Goal: Task Accomplishment & Management: Manage account settings

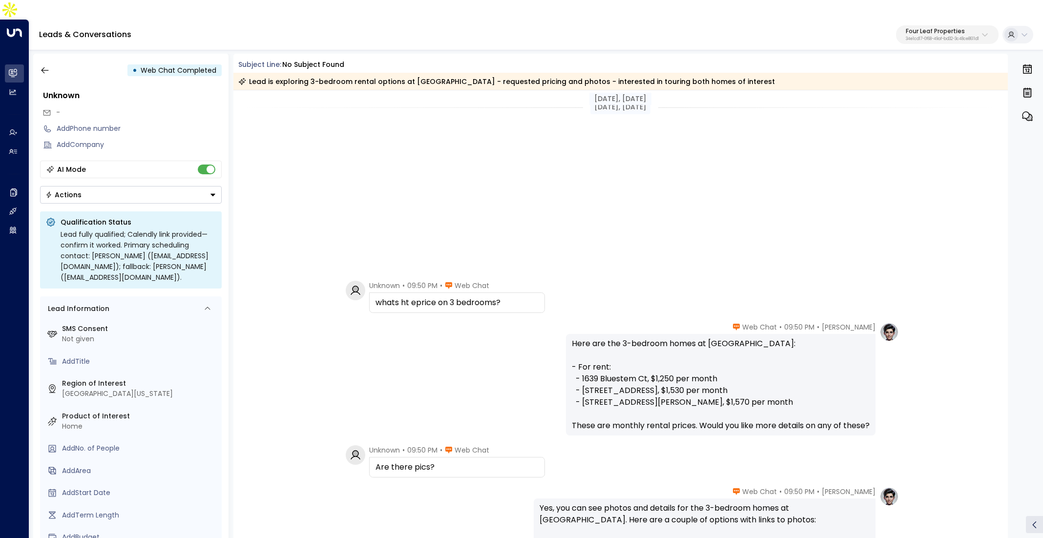
scroll to position [587, 0]
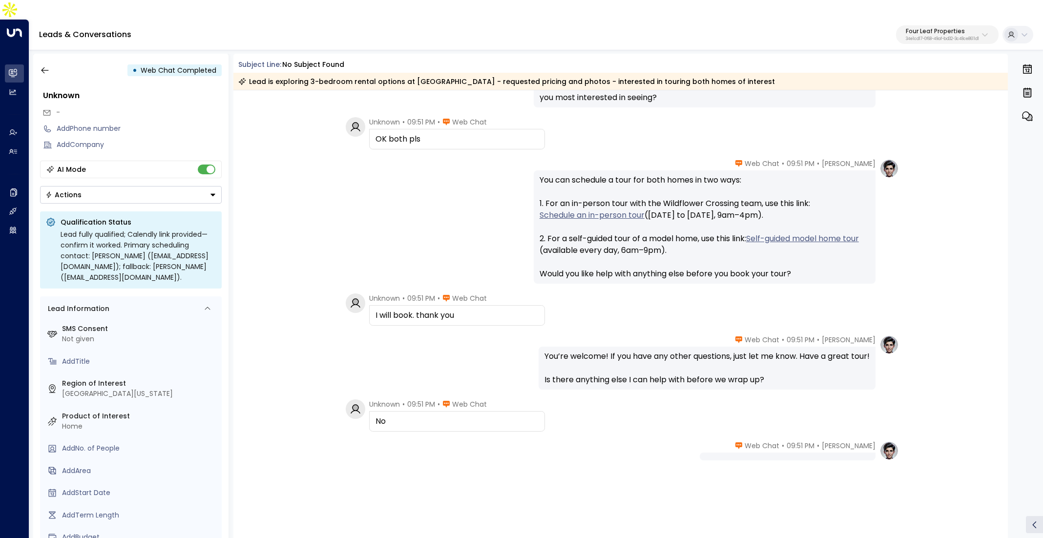
click at [54, 62] on div "• Web Chat Completed" at bounding box center [131, 71] width 182 height 18
click at [51, 62] on button "button" at bounding box center [45, 71] width 18 height 18
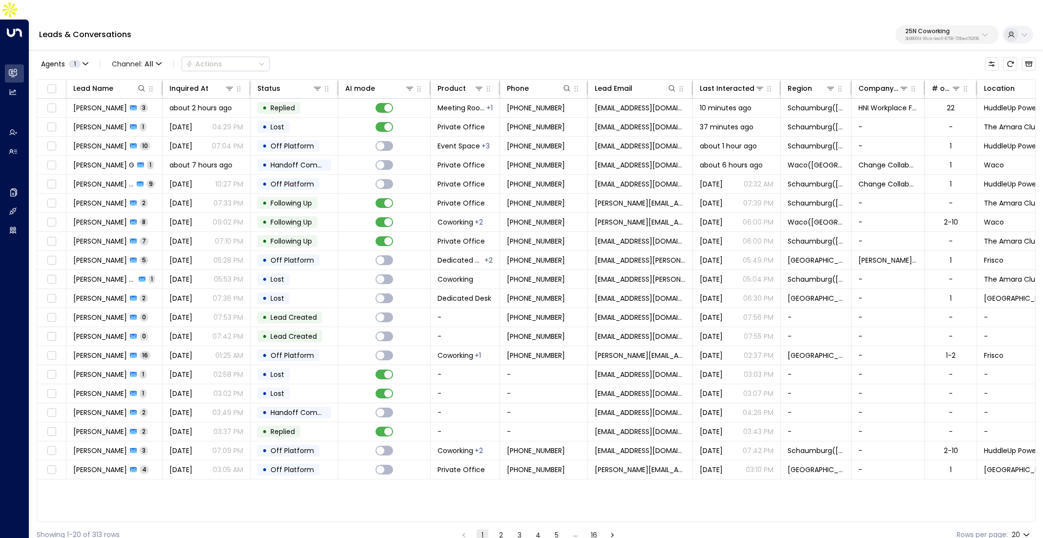
click at [928, 49] on div "Agents 1 Channel: All Actions Lead Name Inquired At Status AI mode Product Phon…" at bounding box center [536, 298] width 999 height 499
click at [914, 25] on button "25N Coworking 3b9800f4-81ca-4ec0-8758-72fbe4763f36" at bounding box center [947, 34] width 103 height 19
type input "***"
click at [892, 129] on div "IWG UAT ID: 1157f799-5e31-4221-9e36-526923908d85" at bounding box center [915, 133] width 131 height 20
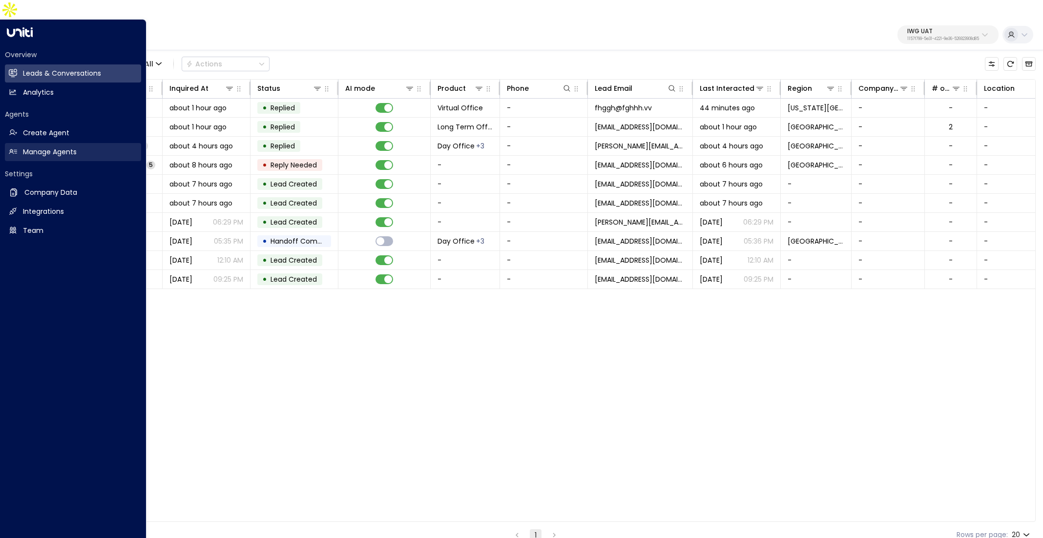
click at [50, 143] on link "Manage Agents Manage Agents" at bounding box center [73, 152] width 136 height 18
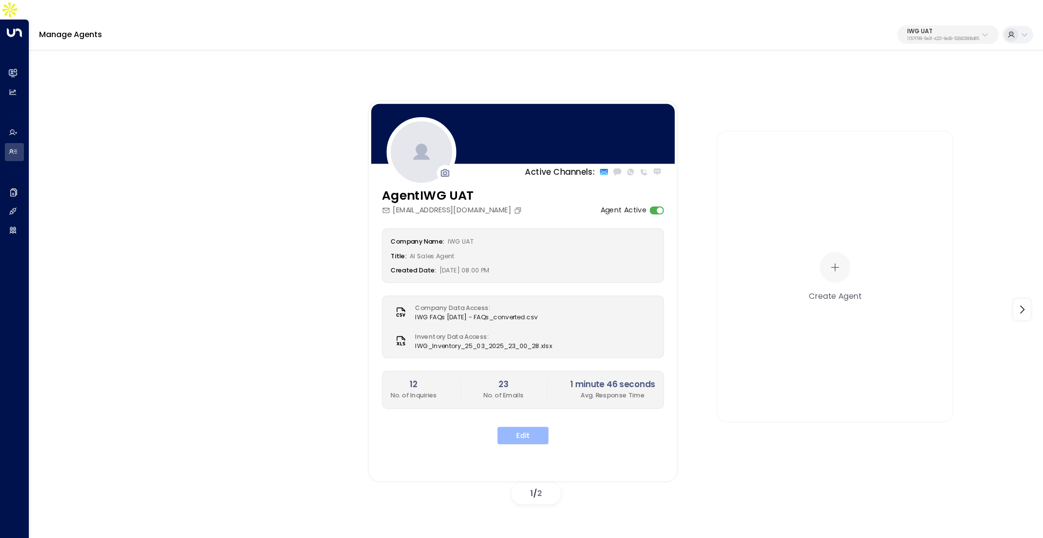
click at [516, 427] on button "Edit" at bounding box center [523, 436] width 51 height 18
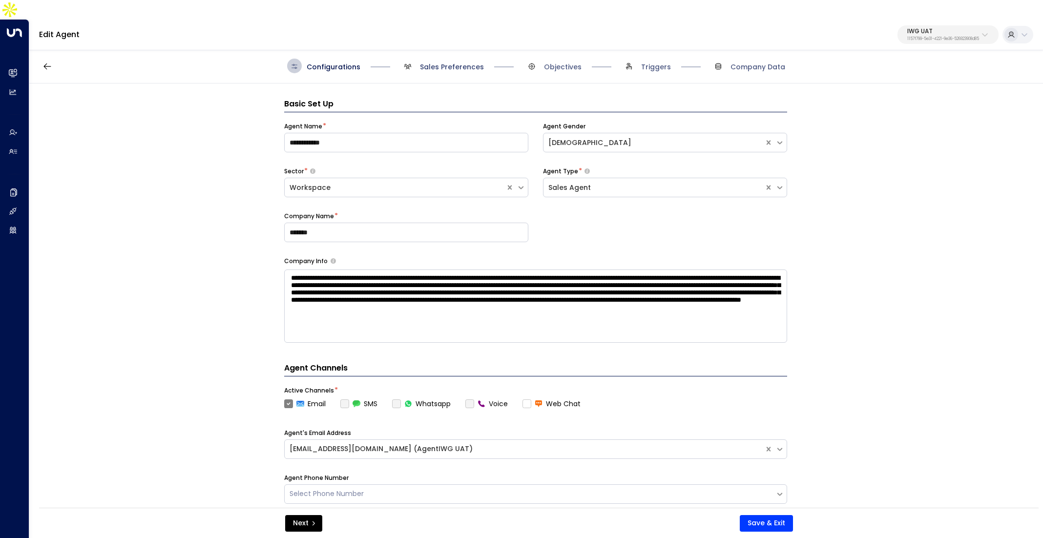
click at [431, 62] on span "Sales Preferences" at bounding box center [452, 67] width 64 height 10
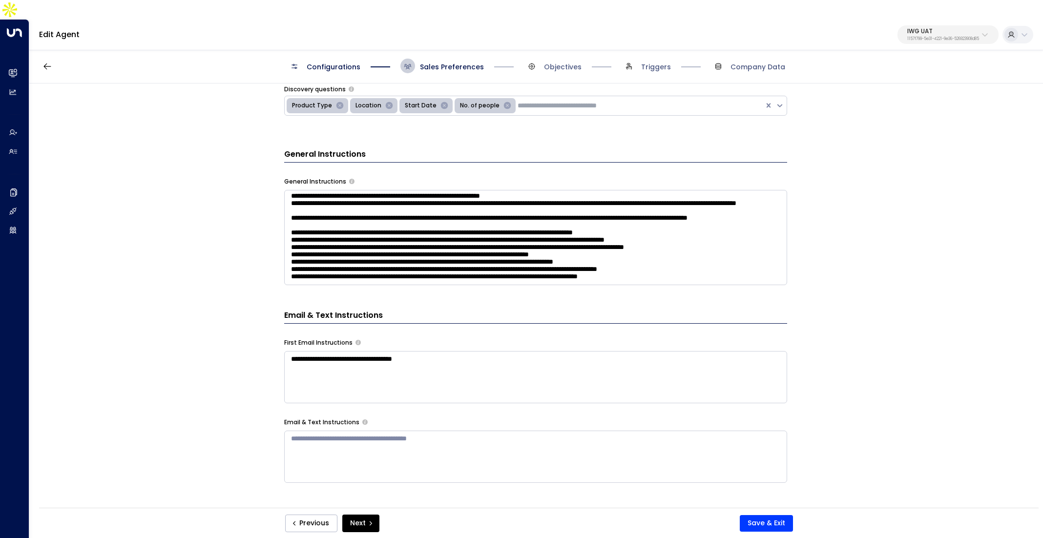
scroll to position [742, 0]
click at [465, 62] on span "Sales Preferences" at bounding box center [452, 67] width 64 height 10
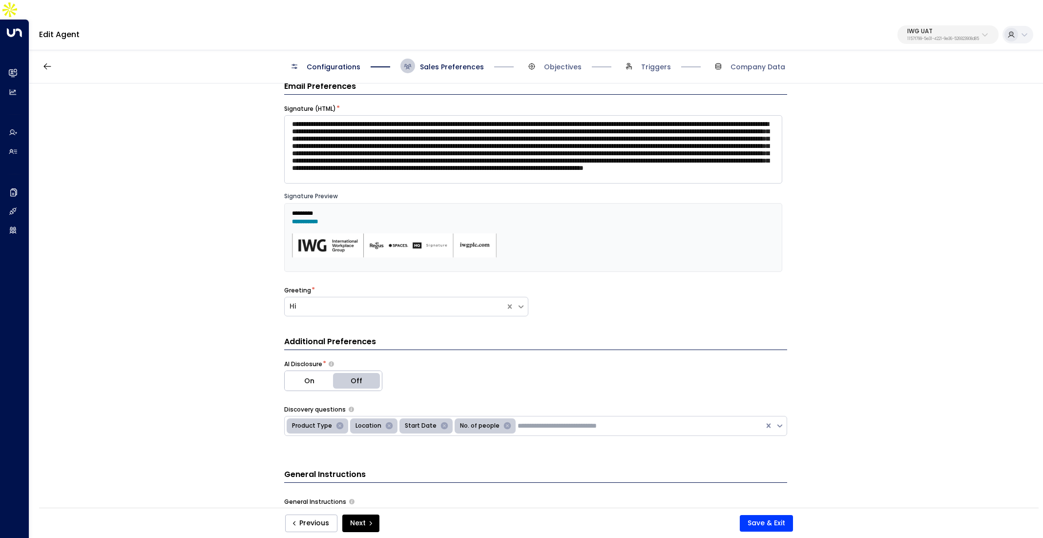
scroll to position [0, 0]
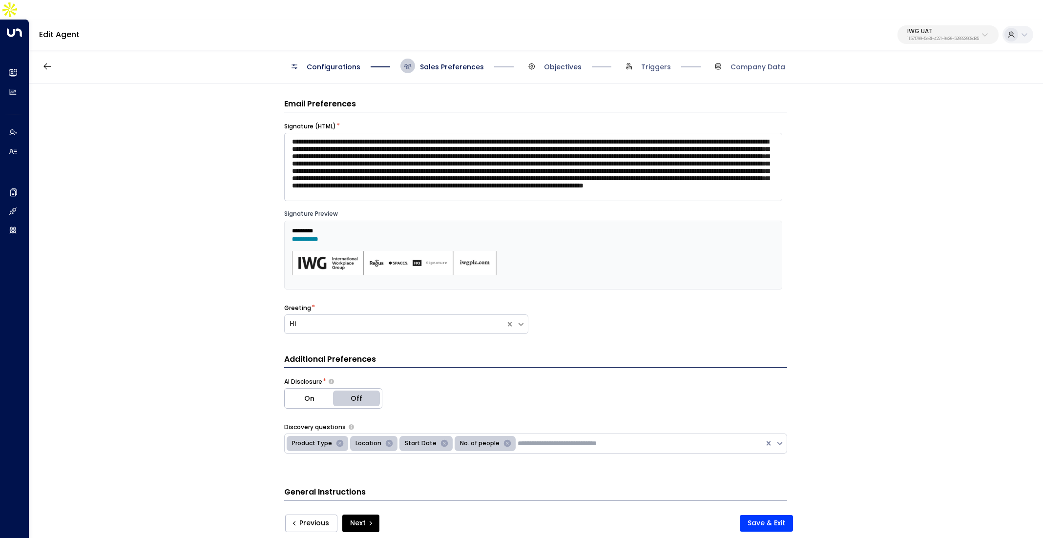
click at [562, 62] on span "Objectives" at bounding box center [563, 67] width 38 height 10
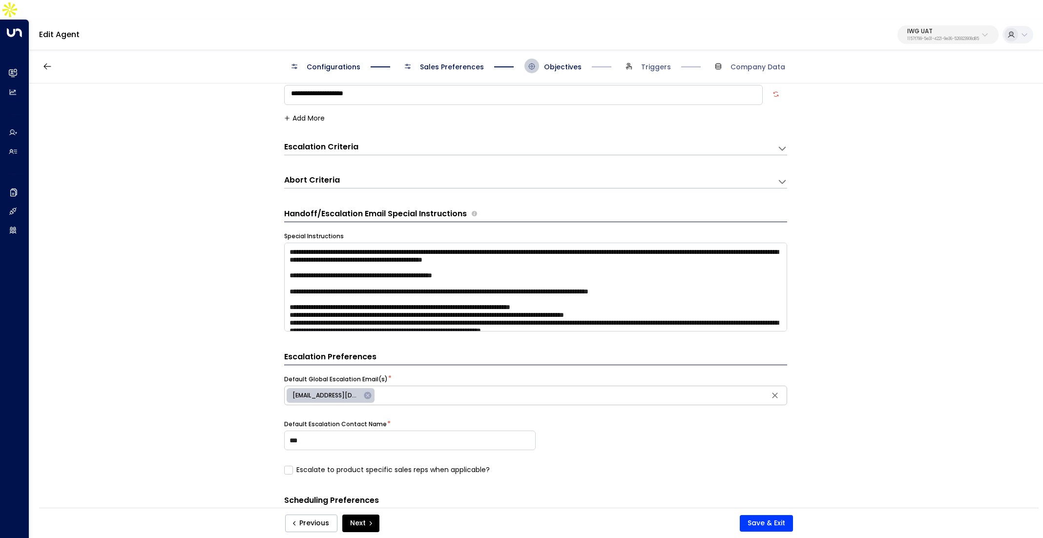
scroll to position [66, 0]
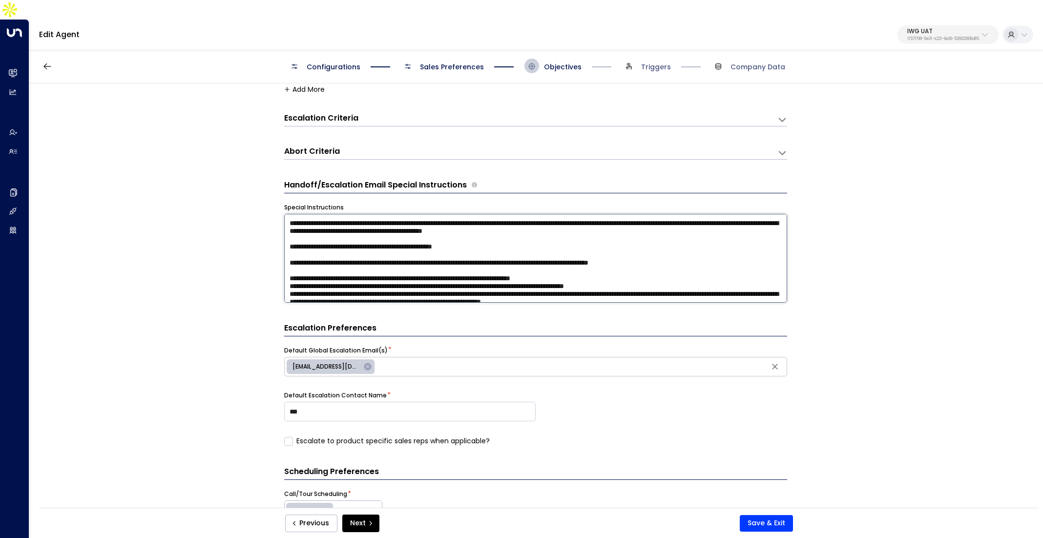
click at [518, 265] on textarea at bounding box center [535, 258] width 503 height 89
click at [512, 249] on textarea at bounding box center [535, 258] width 503 height 89
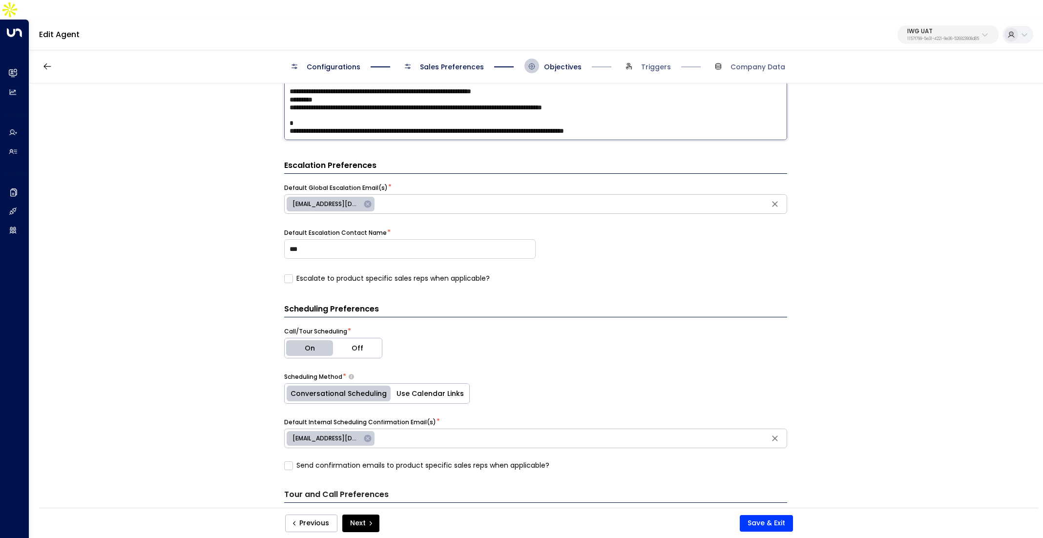
scroll to position [196, 0]
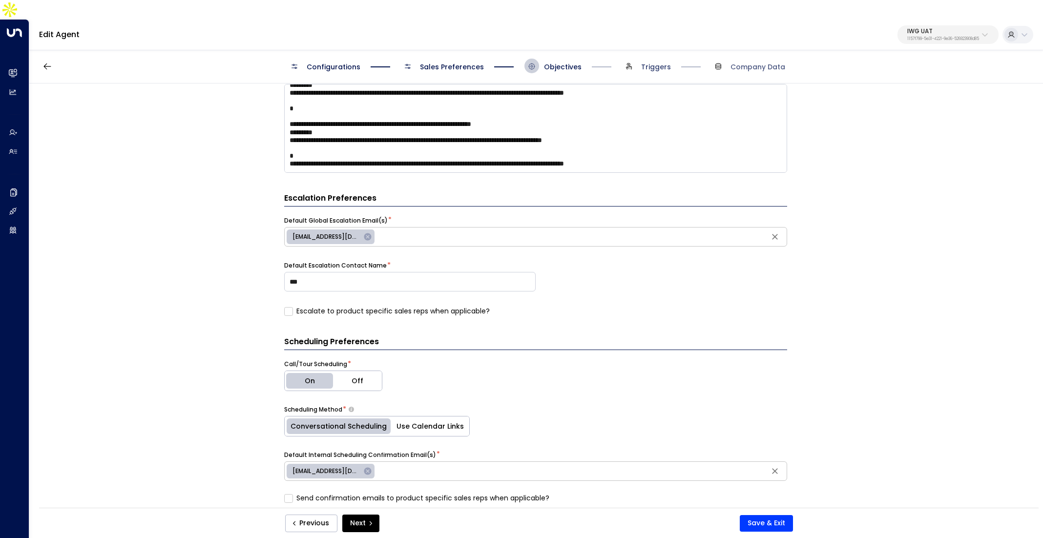
click at [650, 62] on span "Triggers" at bounding box center [656, 67] width 30 height 10
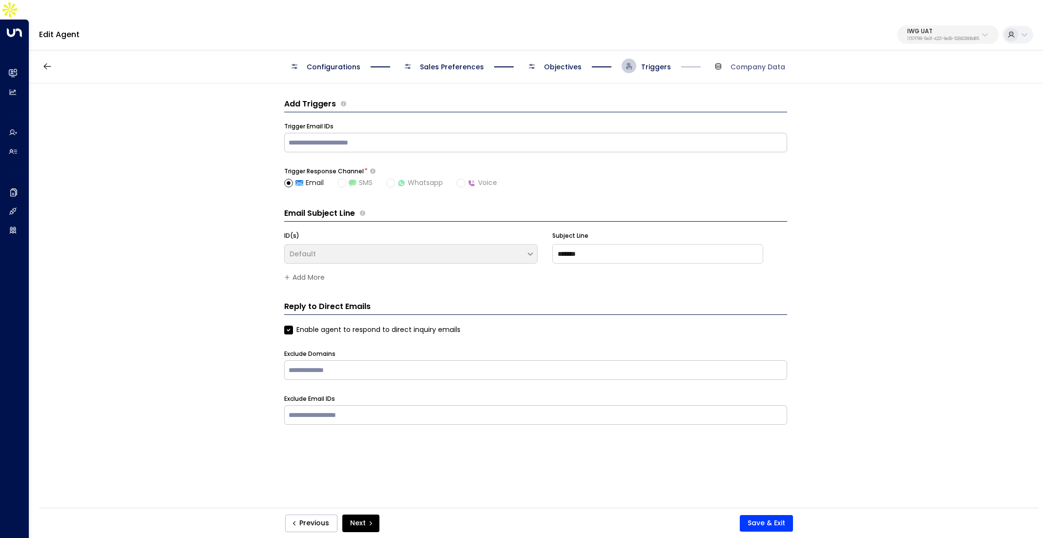
click at [563, 62] on span "Objectives" at bounding box center [563, 67] width 38 height 10
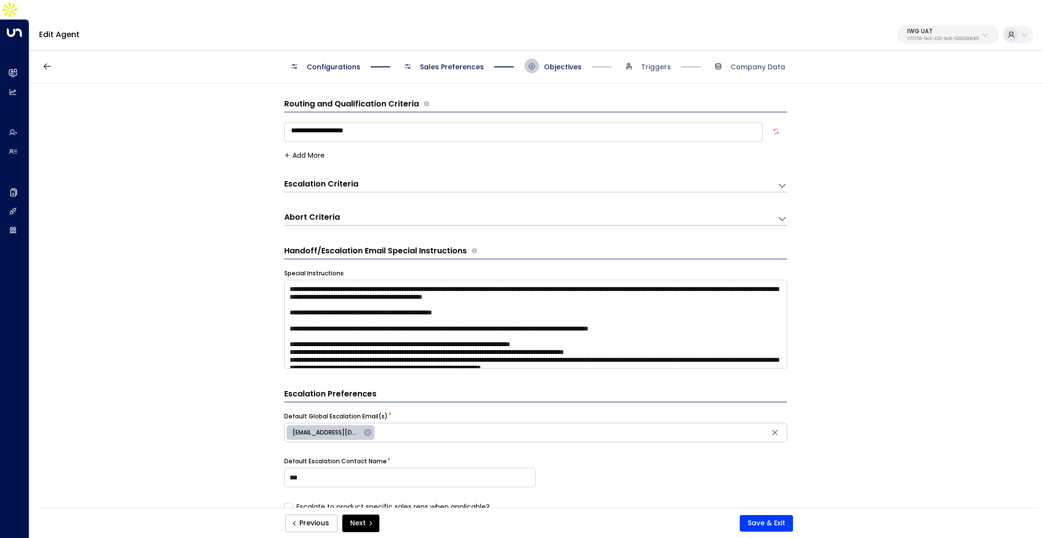
scroll to position [15, 0]
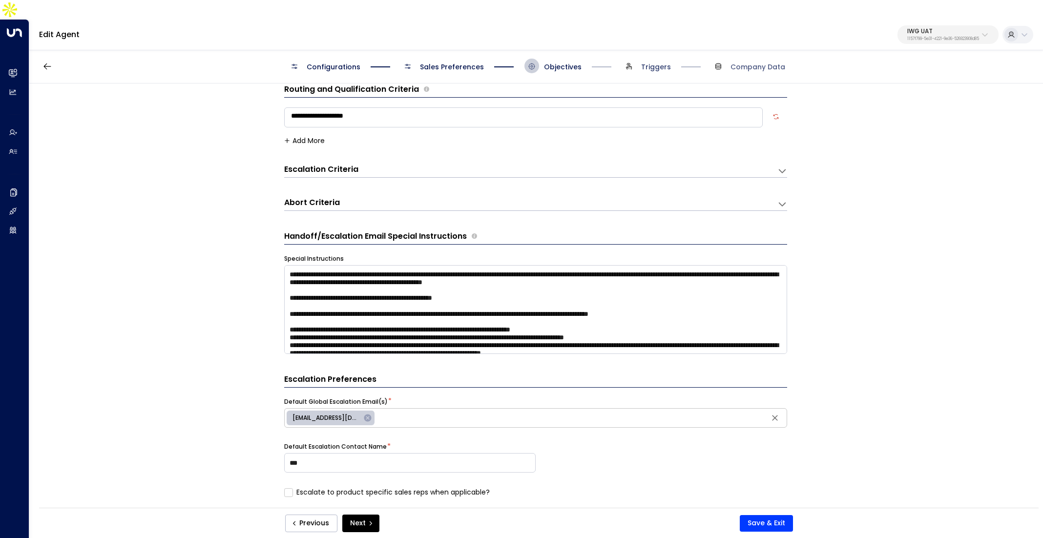
click at [650, 62] on span "Triggers" at bounding box center [656, 67] width 30 height 10
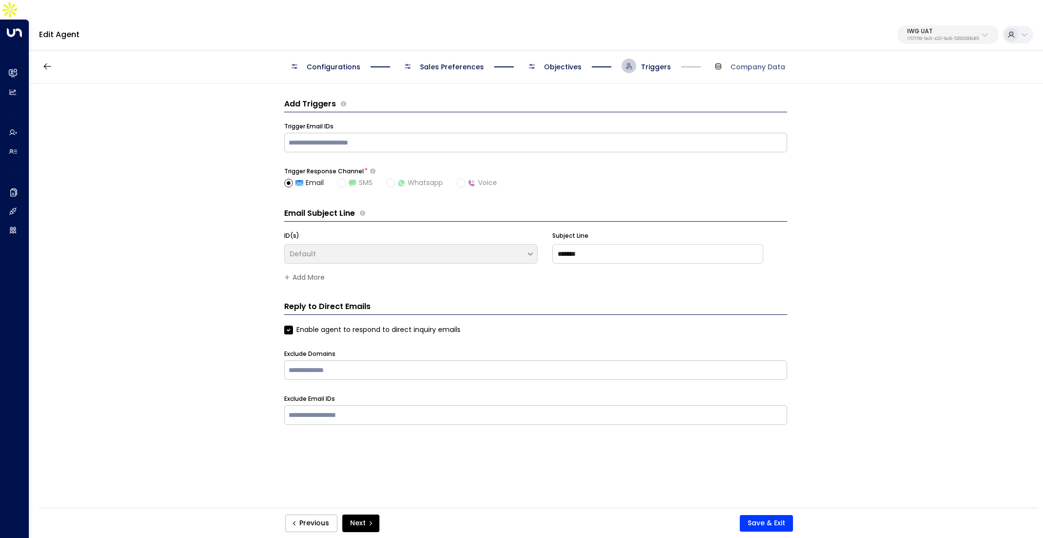
click at [570, 59] on span "Objectives" at bounding box center [552, 66] width 57 height 15
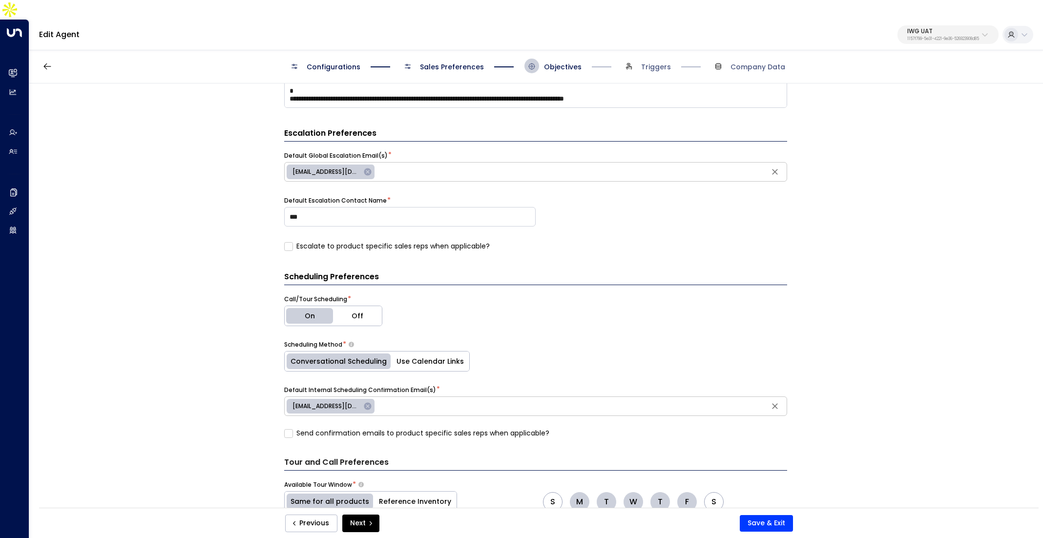
scroll to position [231, 0]
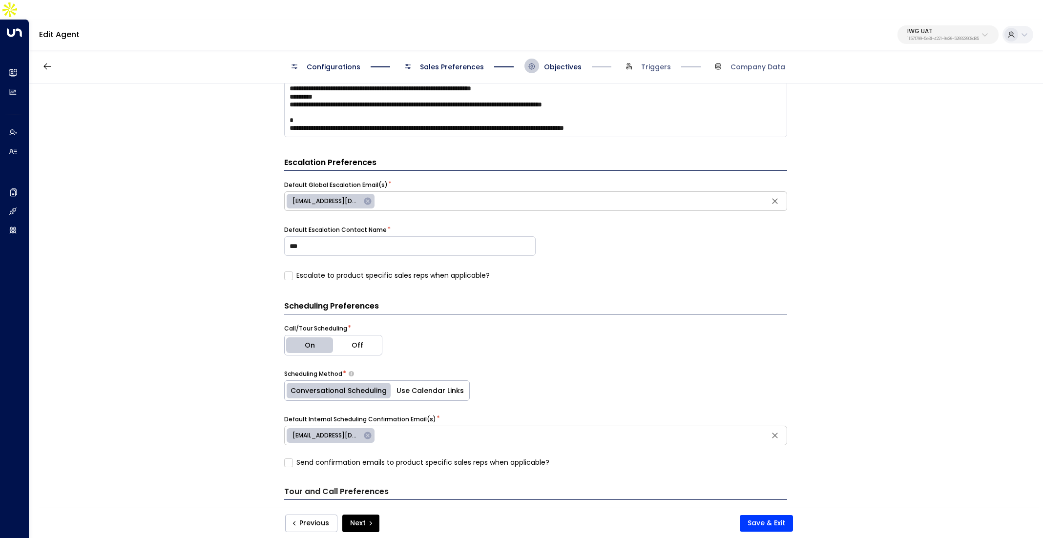
click at [446, 62] on span "Sales Preferences" at bounding box center [452, 67] width 64 height 10
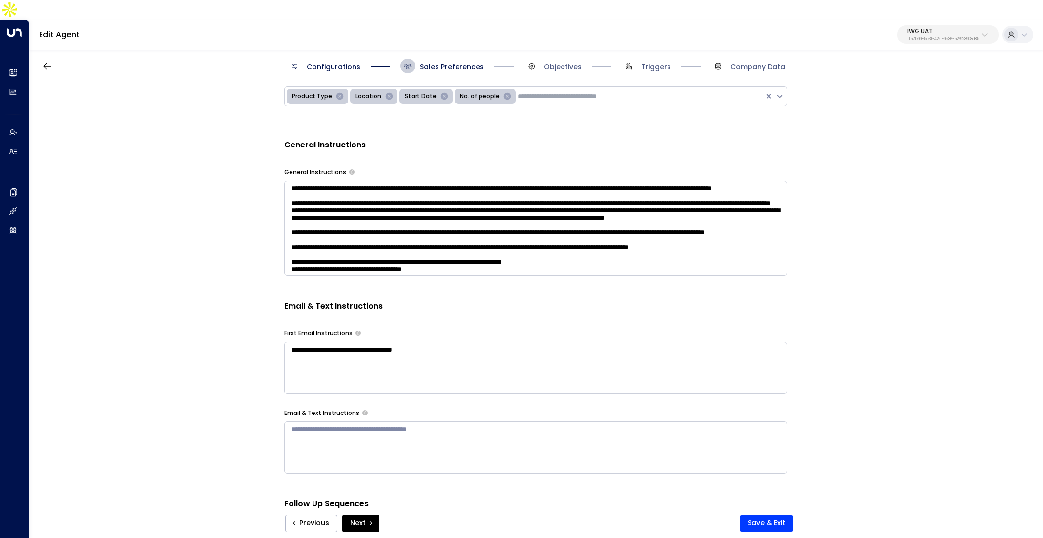
scroll to position [273, 0]
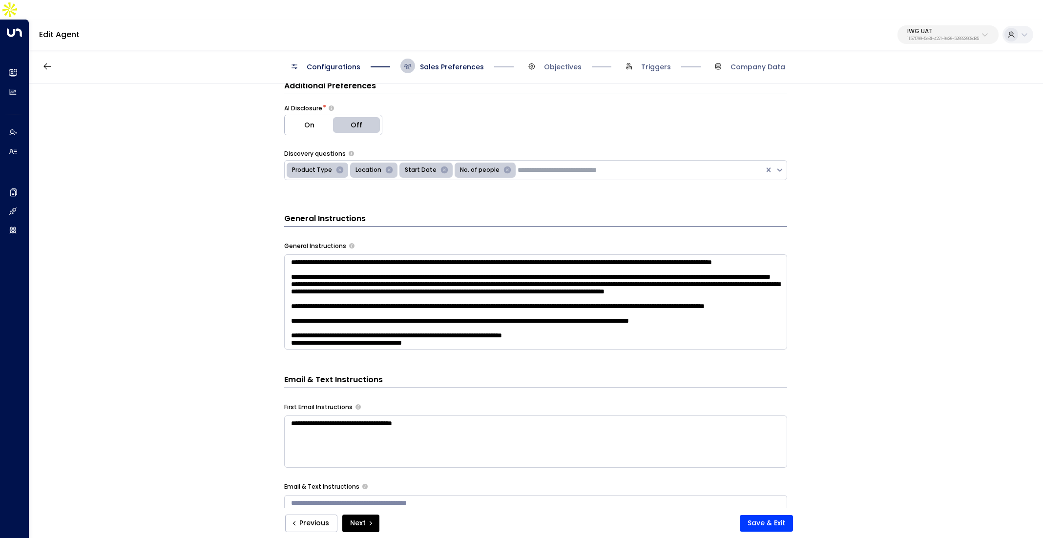
click at [392, 309] on textarea at bounding box center [535, 301] width 503 height 95
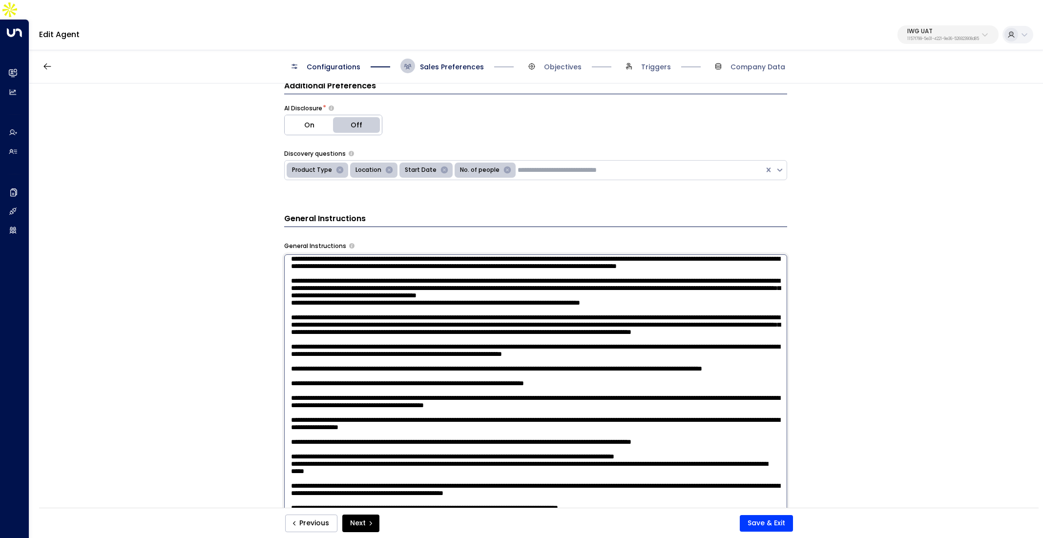
scroll to position [137, 0]
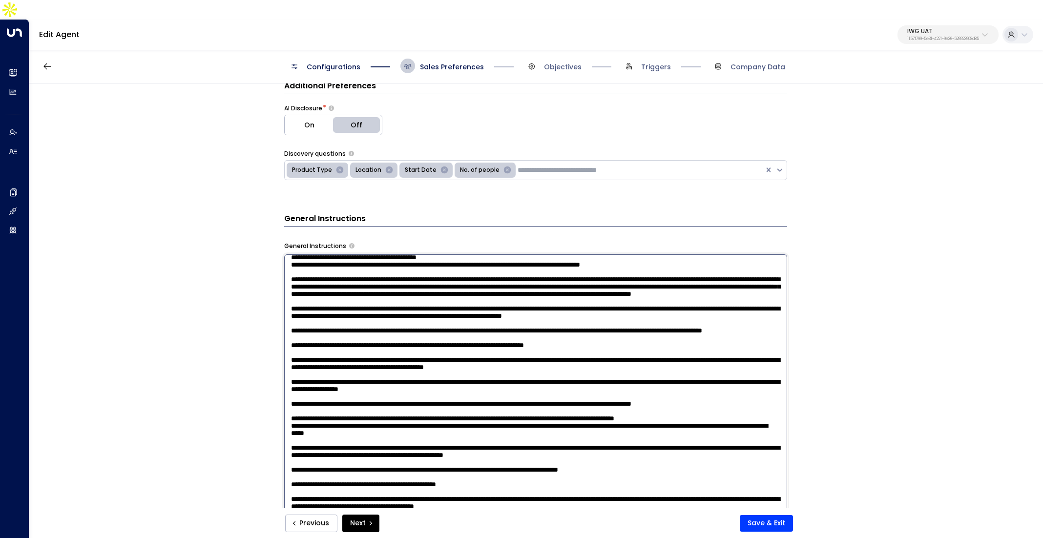
click at [170, 377] on div "**********" at bounding box center [535, 309] width 1013 height 450
click at [451, 325] on textarea at bounding box center [535, 387] width 503 height 267
click at [164, 383] on div "**********" at bounding box center [535, 309] width 1013 height 450
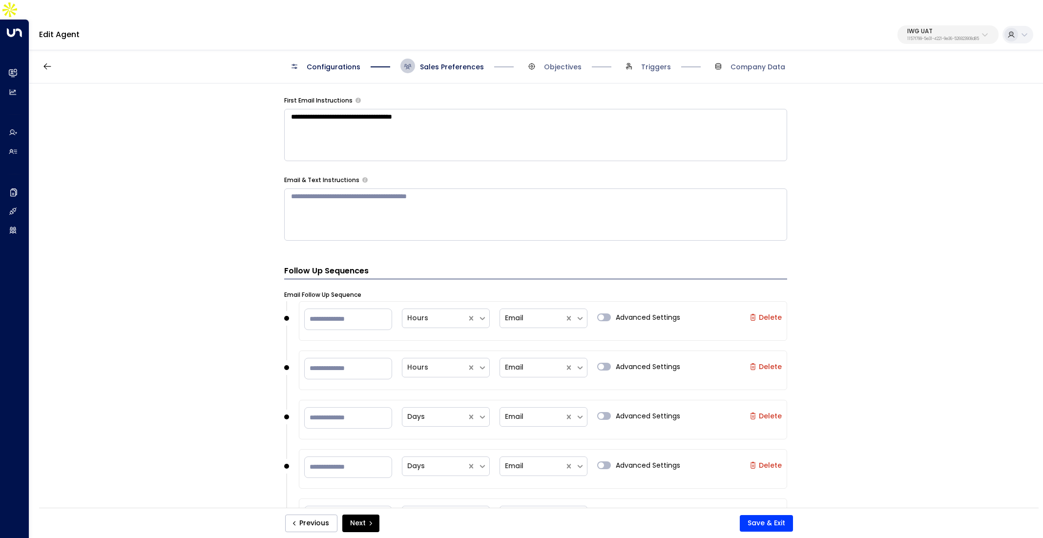
scroll to position [619, 0]
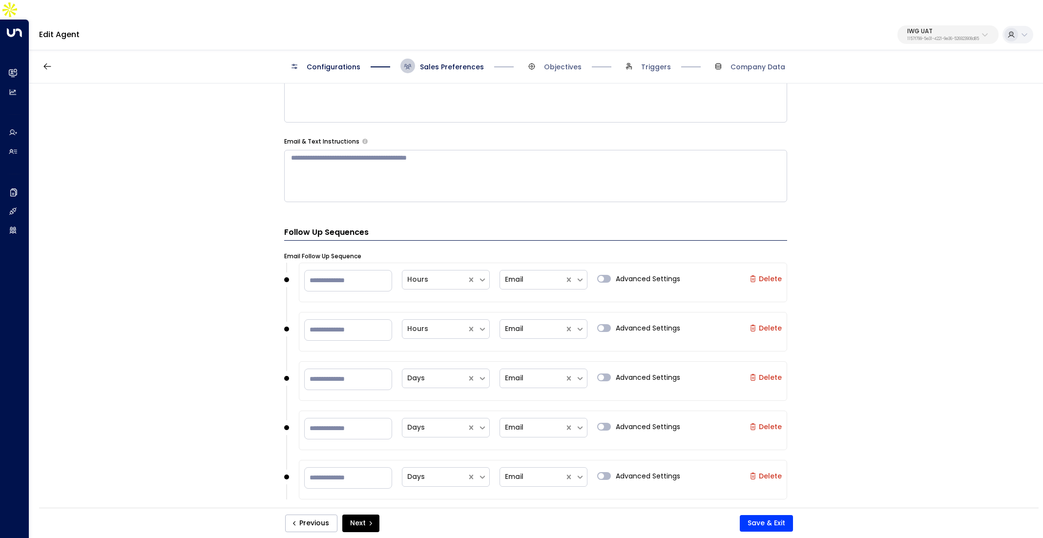
click at [543, 59] on span "Objectives" at bounding box center [552, 66] width 57 height 15
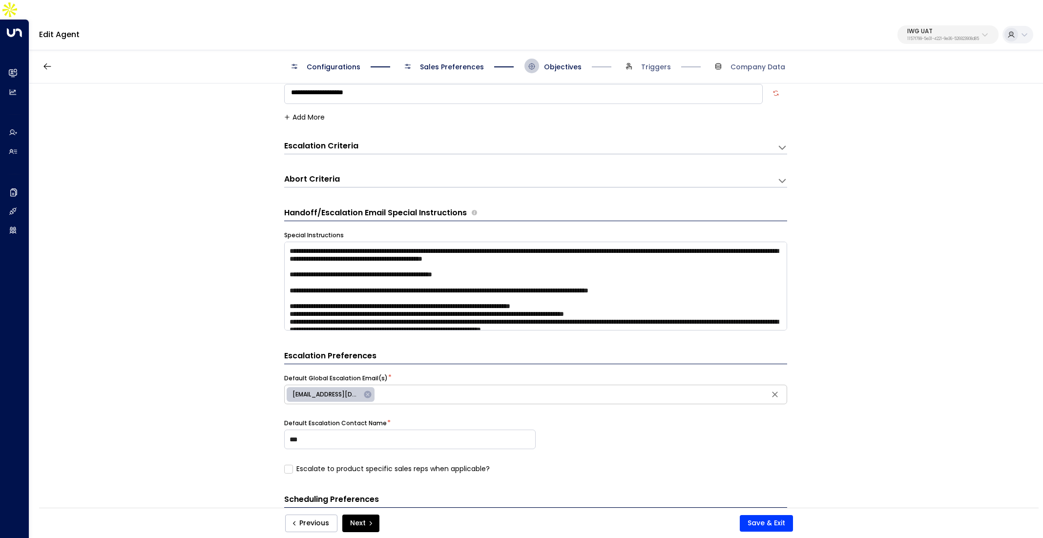
click at [460, 62] on span "Sales Preferences" at bounding box center [452, 67] width 64 height 10
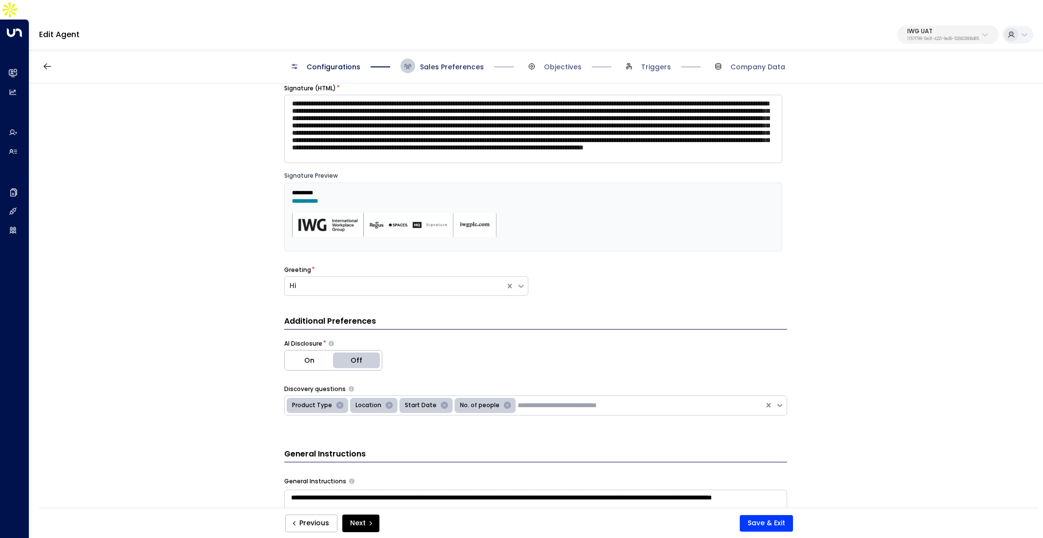
scroll to position [15, 0]
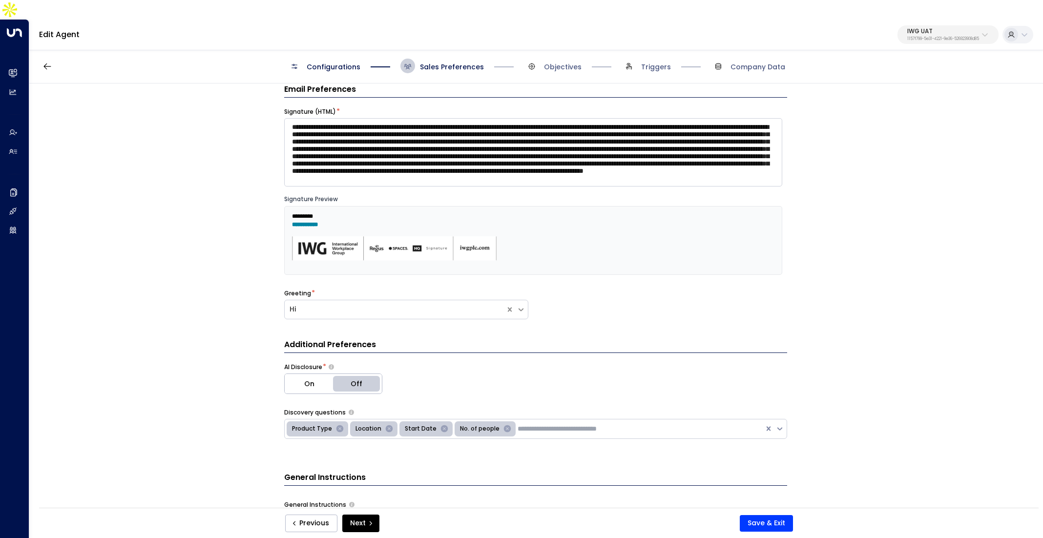
click at [309, 62] on span "Configurations" at bounding box center [334, 67] width 54 height 10
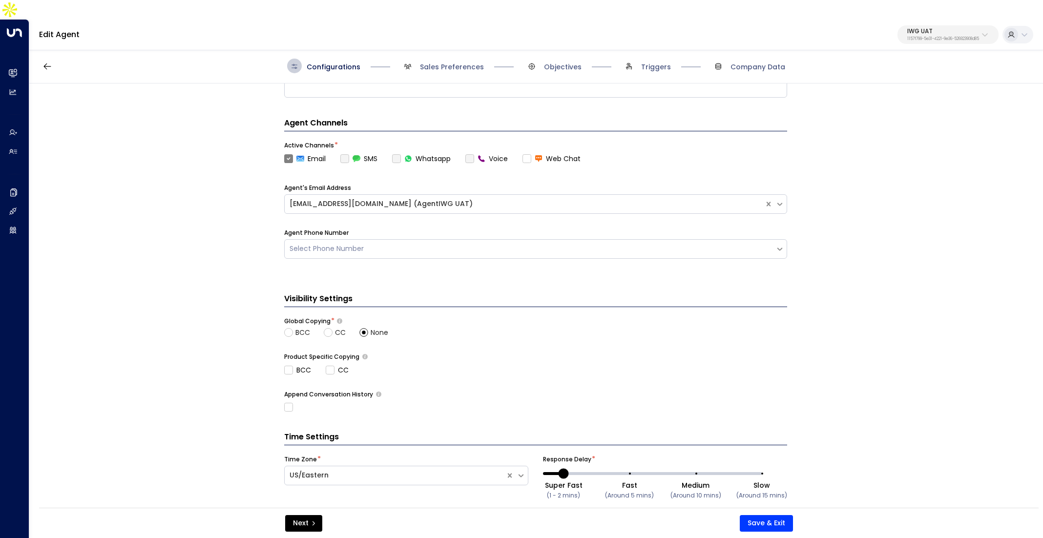
scroll to position [0, 0]
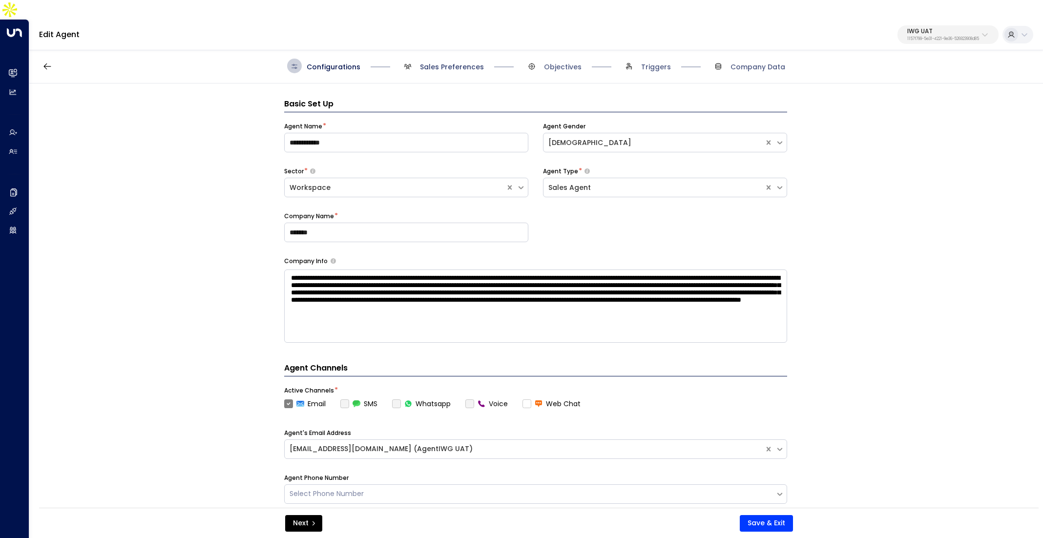
click at [433, 62] on span "Sales Preferences" at bounding box center [452, 67] width 64 height 10
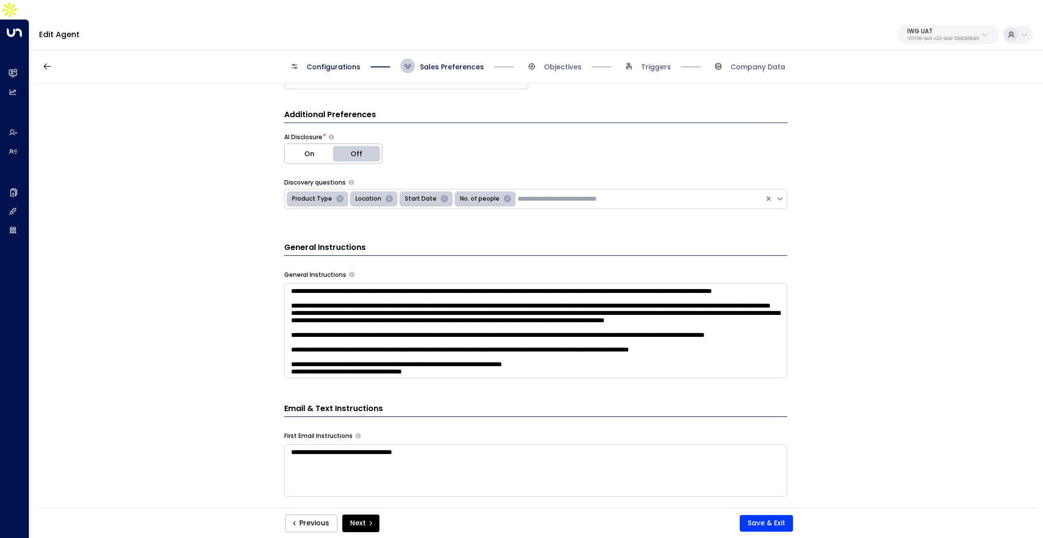
scroll to position [272, 0]
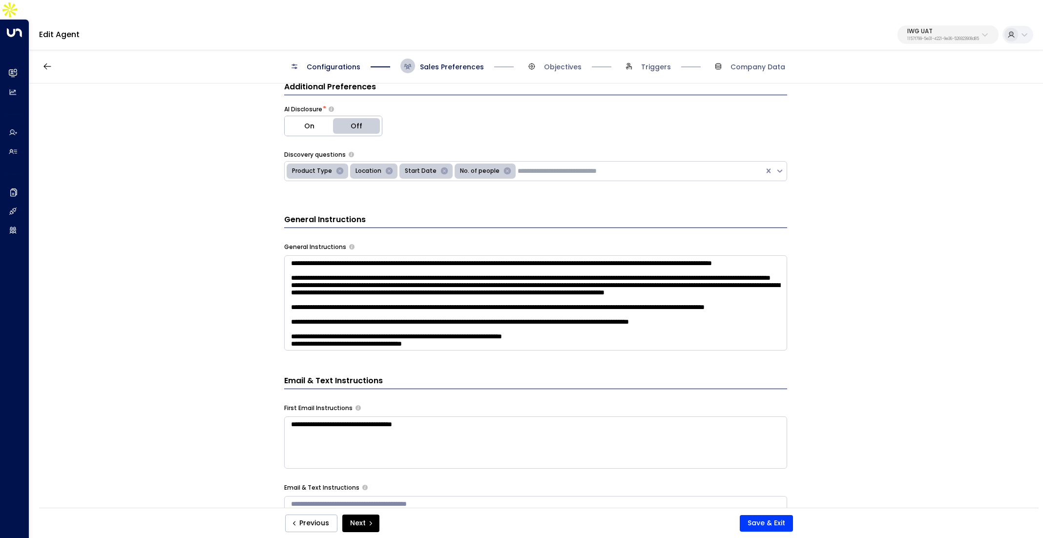
click at [578, 301] on textarea at bounding box center [535, 302] width 503 height 95
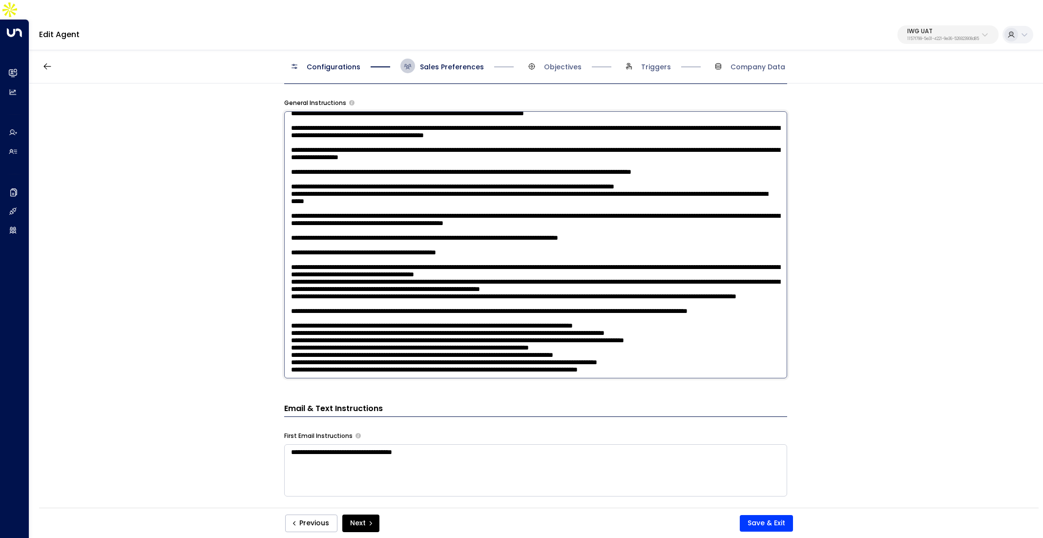
scroll to position [450, 0]
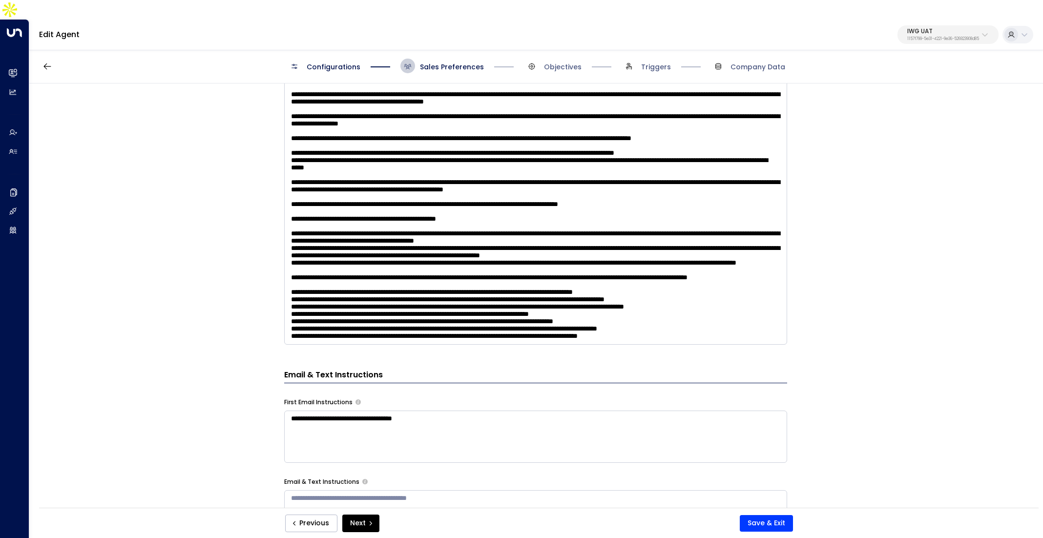
click at [235, 350] on div "**********" at bounding box center [535, 309] width 1013 height 450
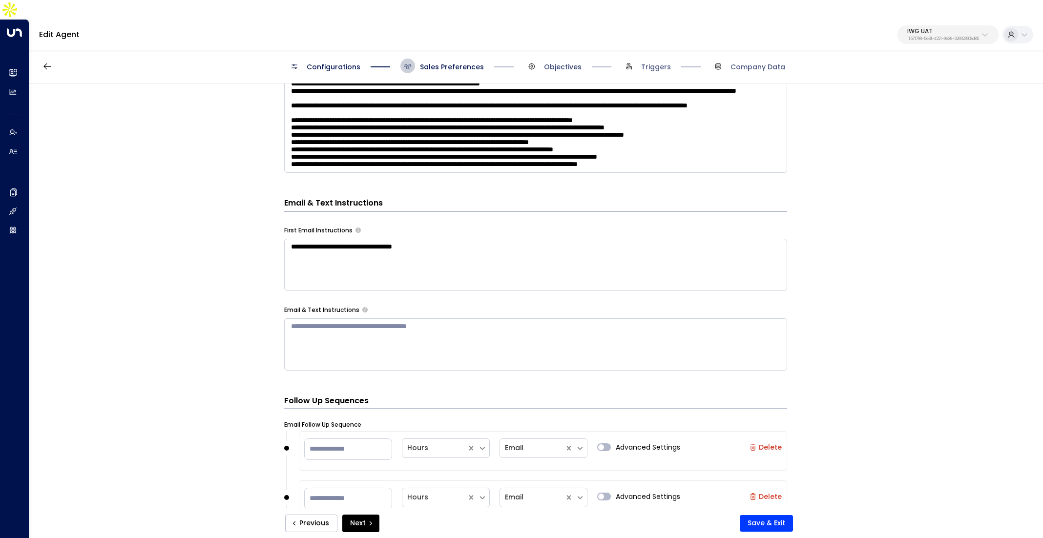
click at [549, 62] on span "Objectives" at bounding box center [563, 67] width 38 height 10
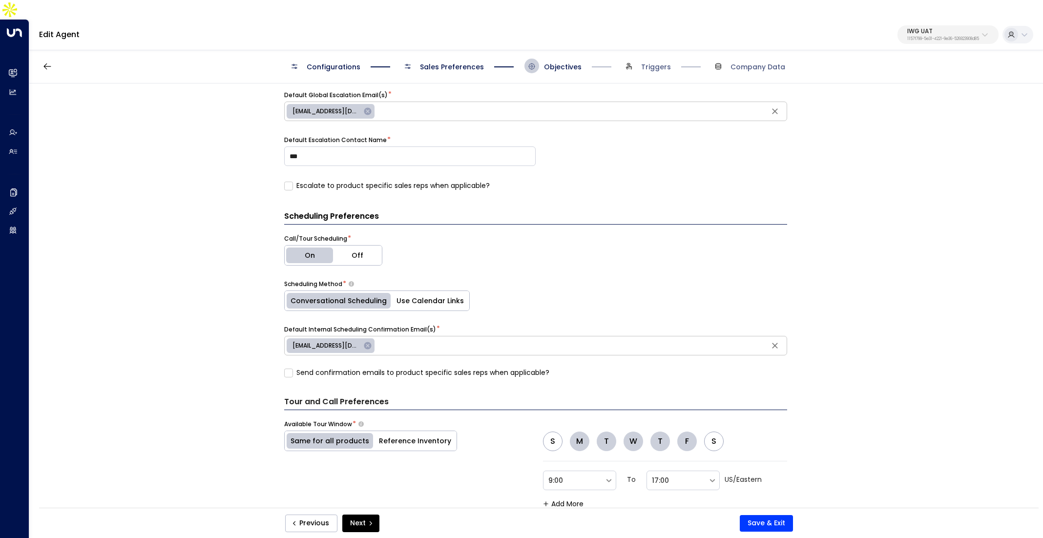
scroll to position [216, 0]
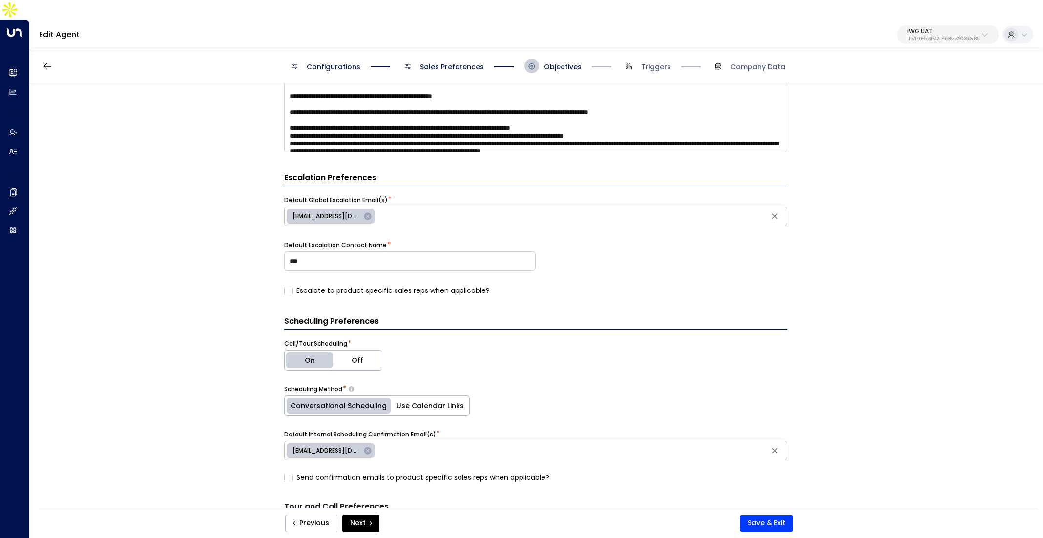
click at [641, 59] on span "Triggers" at bounding box center [646, 66] width 49 height 15
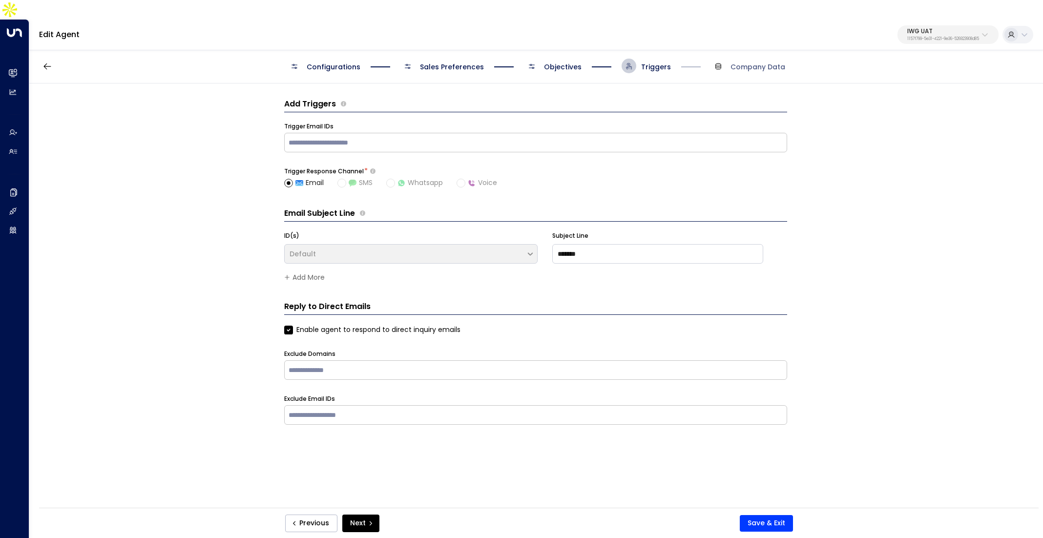
click at [537, 49] on div "Configurations Sales Preferences Objectives Triggers Company Data" at bounding box center [536, 66] width 1014 height 35
click at [547, 62] on span "Objectives" at bounding box center [563, 67] width 38 height 10
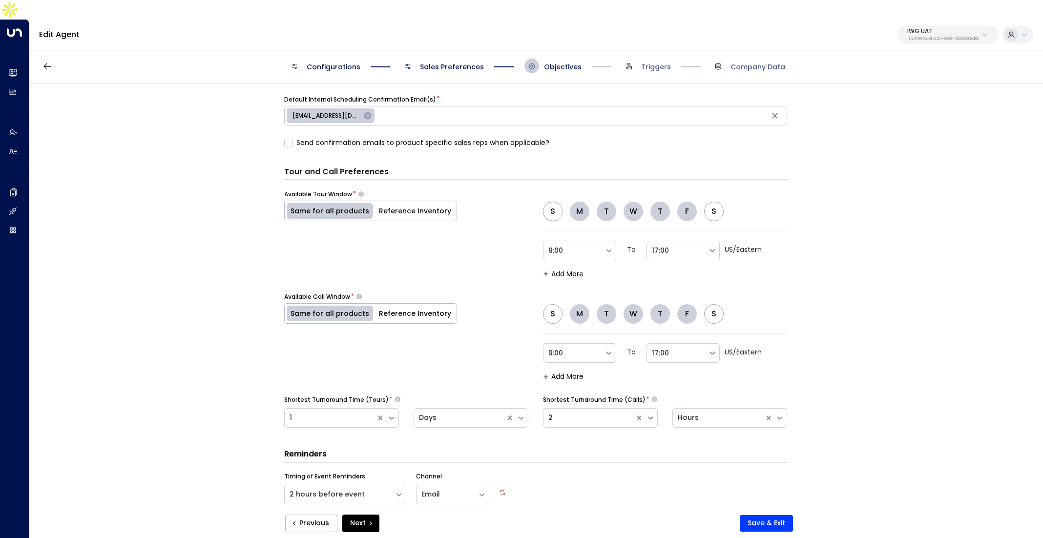
scroll to position [563, 0]
